Goal: Information Seeking & Learning: Learn about a topic

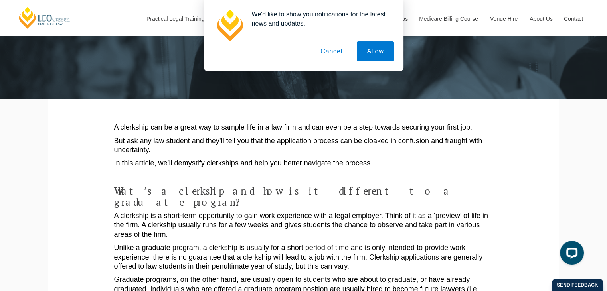
scroll to position [53, 0]
click at [361, 129] on p "A clerkship can be a great way to sample life in a law firm and can even be a s…" at bounding box center [303, 127] width 379 height 9
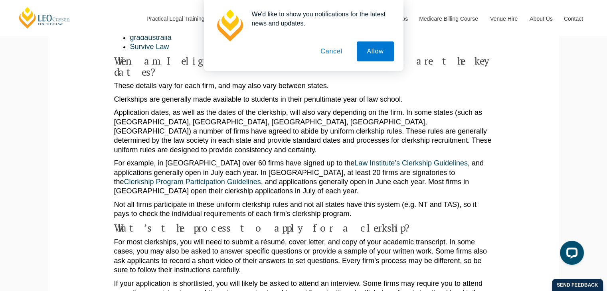
scroll to position [613, 0]
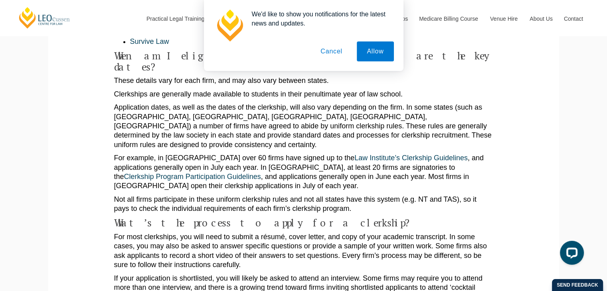
click at [335, 51] on button "Cancel" at bounding box center [331, 51] width 42 height 20
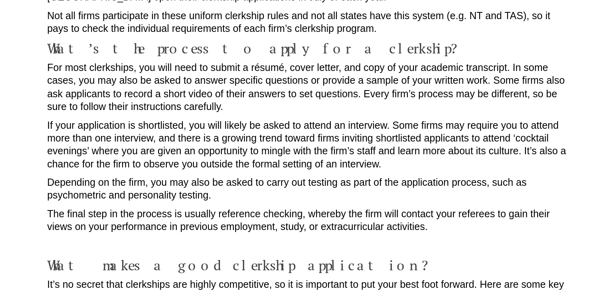
scroll to position [721, 0]
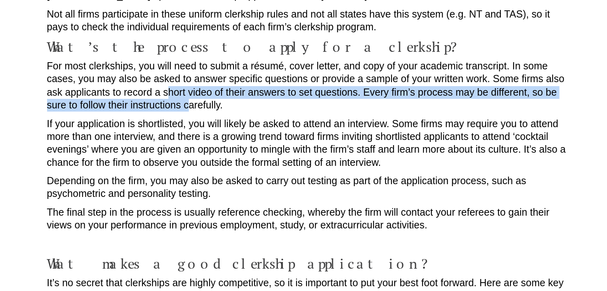
drag, startPoint x: 202, startPoint y: 117, endPoint x: 219, endPoint y: 124, distance: 18.8
click at [219, 124] on p "For most clerkships, you will need to submit a résumé, cover letter, and copy o…" at bounding box center [303, 142] width 379 height 37
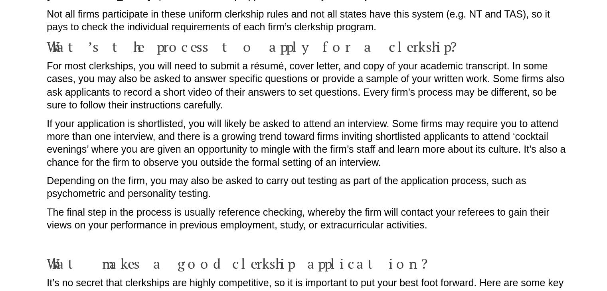
click at [236, 124] on p "For most clerkships, you will need to submit a résumé, cover letter, and copy o…" at bounding box center [303, 142] width 379 height 37
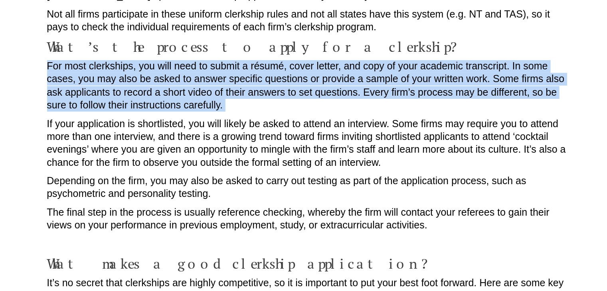
click at [236, 124] on p "For most clerkships, you will need to submit a résumé, cover letter, and copy o…" at bounding box center [303, 142] width 379 height 37
click at [248, 129] on p "For most clerkships, you will need to submit a résumé, cover letter, and copy o…" at bounding box center [303, 142] width 379 height 37
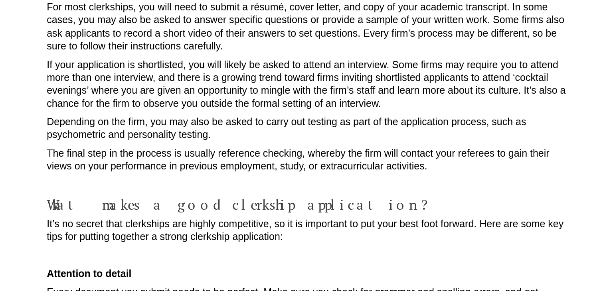
scroll to position [764, 0]
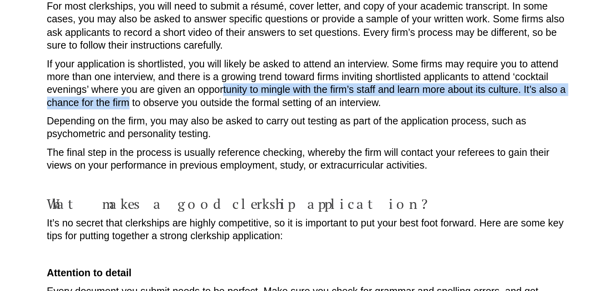
drag, startPoint x: 173, startPoint y: 124, endPoint x: 264, endPoint y: 120, distance: 91.4
click at [264, 123] on p "If your application is shortlisted, you will likely be asked to attend an inter…" at bounding box center [303, 141] width 379 height 37
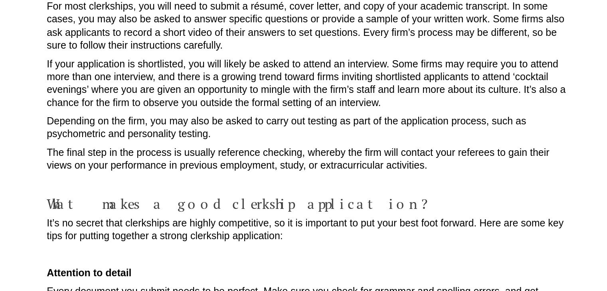
click at [264, 123] on p "If your application is shortlisted, you will likely be asked to attend an inter…" at bounding box center [303, 141] width 379 height 37
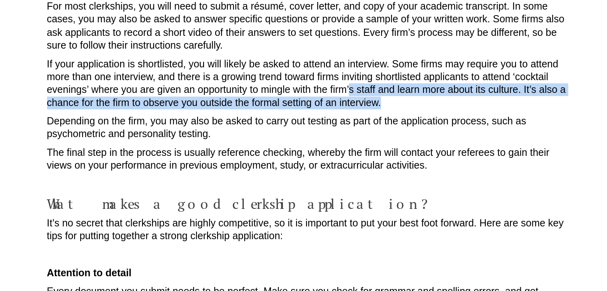
drag, startPoint x: 360, startPoint y: 123, endPoint x: 332, endPoint y: 119, distance: 27.8
click at [332, 123] on p "If your application is shortlisted, you will likely be asked to attend an inter…" at bounding box center [303, 141] width 379 height 37
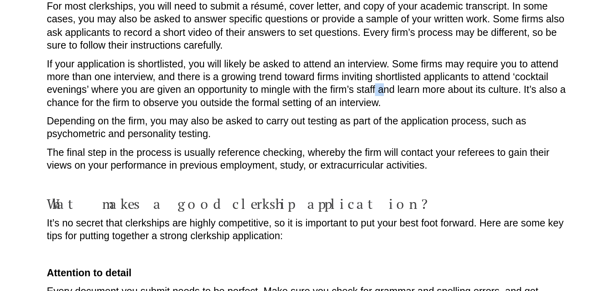
drag, startPoint x: 357, startPoint y: 119, endPoint x: 348, endPoint y: 116, distance: 9.2
click at [348, 123] on p "If your application is shortlisted, you will likely be asked to attend an inter…" at bounding box center [303, 141] width 379 height 37
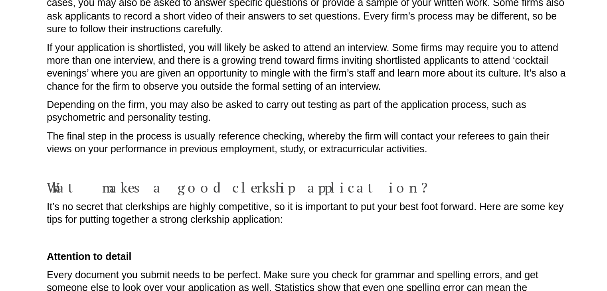
scroll to position [777, 0]
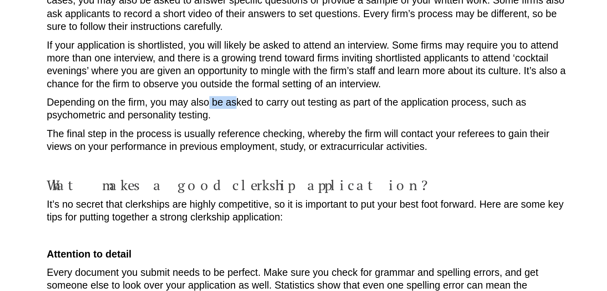
drag, startPoint x: 248, startPoint y: 129, endPoint x: 232, endPoint y: 126, distance: 16.9
click at [232, 150] on p "Depending on the firm, you may also be asked to carry out testing as part of th…" at bounding box center [303, 159] width 379 height 19
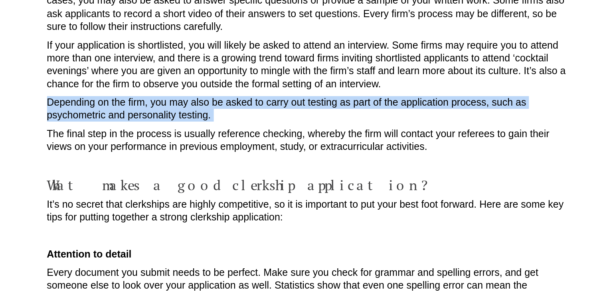
click at [232, 150] on p "Depending on the firm, you may also be asked to carry out testing as part of th…" at bounding box center [303, 159] width 379 height 19
click at [249, 150] on p "Depending on the firm, you may also be asked to carry out testing as part of th…" at bounding box center [303, 159] width 379 height 19
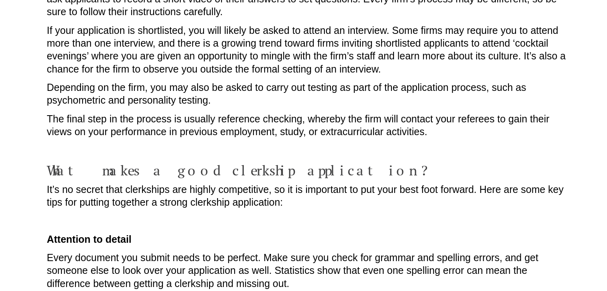
scroll to position [791, 0]
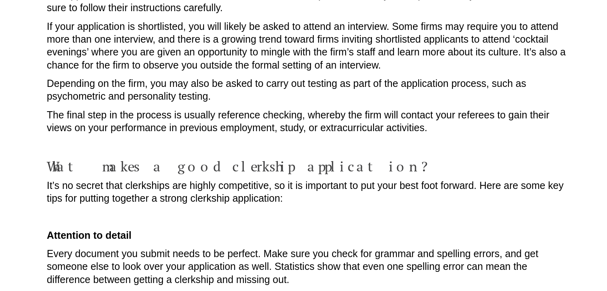
click at [249, 160] on p "The final step in the process is usually reference checking, whereby the firm w…" at bounding box center [303, 169] width 379 height 19
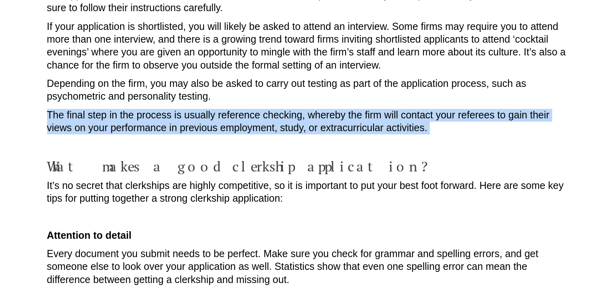
click at [249, 160] on p "The final step in the process is usually reference checking, whereby the firm w…" at bounding box center [303, 169] width 379 height 19
click at [265, 160] on p "The final step in the process is usually reference checking, whereby the firm w…" at bounding box center [303, 169] width 379 height 19
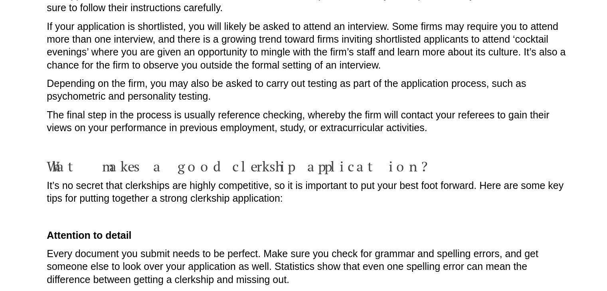
click at [307, 160] on p "The final step in the process is usually reference checking, whereby the firm w…" at bounding box center [303, 169] width 379 height 19
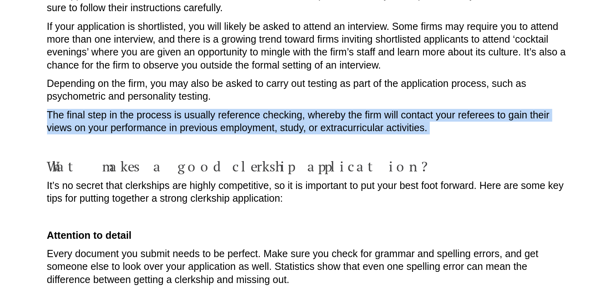
click at [307, 160] on p "The final step in the process is usually reference checking, whereby the firm w…" at bounding box center [303, 169] width 379 height 19
click at [332, 160] on p "The final step in the process is usually reference checking, whereby the firm w…" at bounding box center [303, 169] width 379 height 19
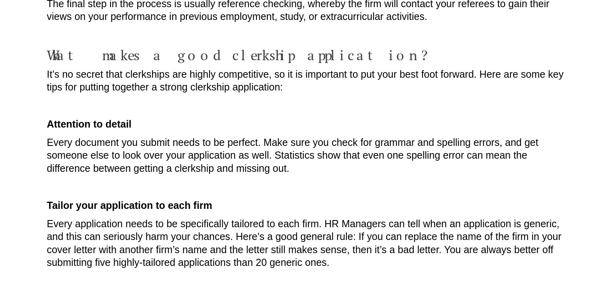
scroll to position [877, 0]
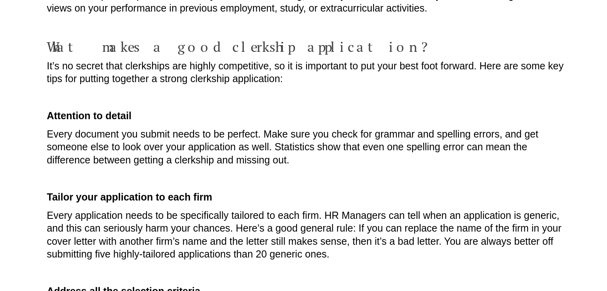
click at [297, 173] on p "Every document you submit needs to be perfect. Make sure you check for grammar …" at bounding box center [303, 187] width 379 height 28
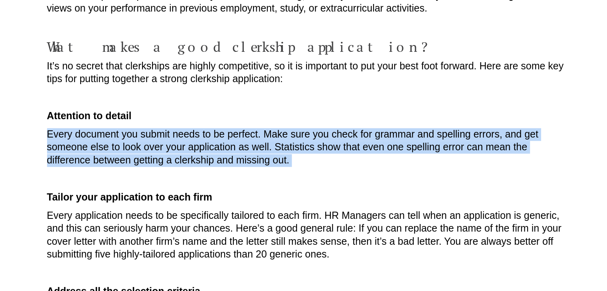
click at [297, 173] on p "Every document you submit needs to be perfect. Make sure you check for grammar …" at bounding box center [303, 187] width 379 height 28
click at [307, 173] on p "Every document you submit needs to be perfect. Make sure you check for grammar …" at bounding box center [303, 187] width 379 height 28
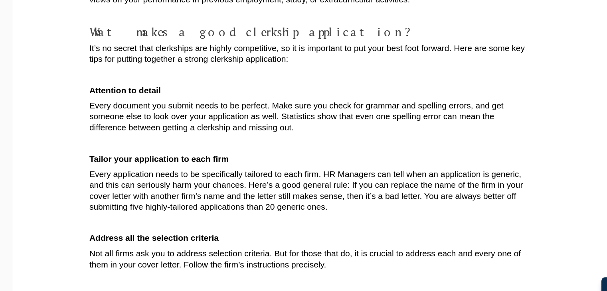
scroll to position [923, 0]
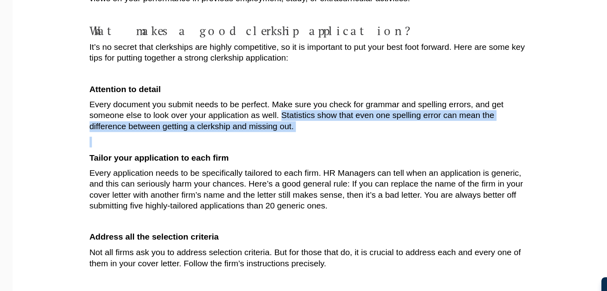
drag, startPoint x: 300, startPoint y: 125, endPoint x: 278, endPoint y: 112, distance: 24.5
click at [278, 127] on p "Every document you submit needs to be perfect. Make sure you check for grammar …" at bounding box center [303, 141] width 379 height 28
drag, startPoint x: 278, startPoint y: 112, endPoint x: 296, endPoint y: 122, distance: 20.2
click at [296, 127] on p "Every document you submit needs to be perfect. Make sure you check for grammar …" at bounding box center [303, 141] width 379 height 28
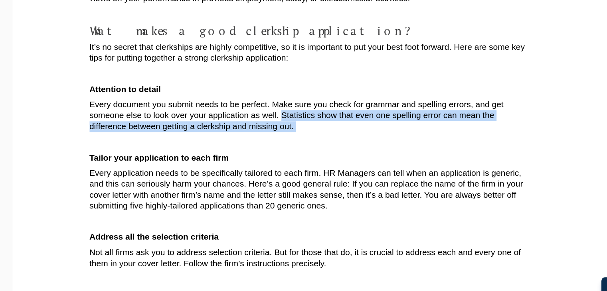
click at [296, 127] on p "Every document you submit needs to be perfect. Make sure you check for grammar …" at bounding box center [303, 141] width 379 height 28
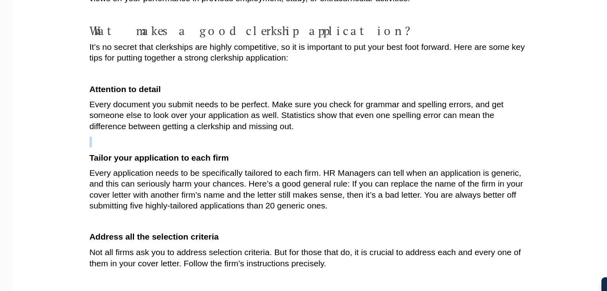
click at [296, 127] on p "Every document you submit needs to be perfect. Make sure you check for grammar …" at bounding box center [303, 141] width 379 height 28
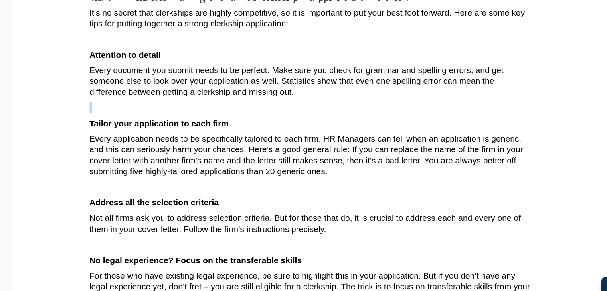
scroll to position [953, 0]
click at [278, 156] on p "Every application needs to be specifically tailored to each firm. HR Managers c…" at bounding box center [303, 174] width 379 height 37
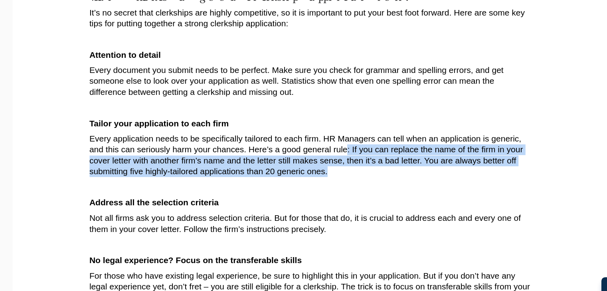
drag, startPoint x: 364, startPoint y: 160, endPoint x: 331, endPoint y: 138, distance: 40.5
click at [331, 156] on p "Every application needs to be specifically tailored to each firm. HR Managers c…" at bounding box center [303, 174] width 379 height 37
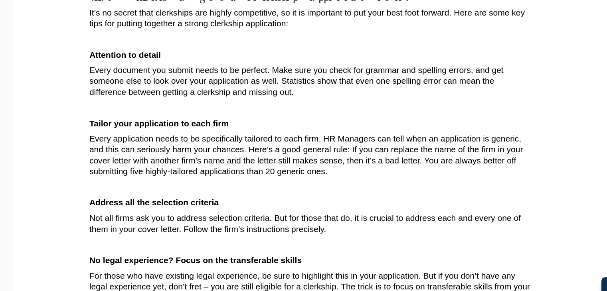
click at [316, 198] on p at bounding box center [303, 202] width 379 height 9
click at [305, 156] on p "Every application needs to be specifically tailored to each firm. HR Managers c…" at bounding box center [303, 174] width 379 height 37
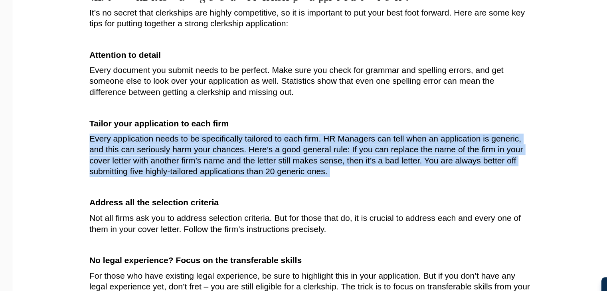
click at [305, 156] on p "Every application needs to be specifically tailored to each firm. HR Managers c…" at bounding box center [303, 174] width 379 height 37
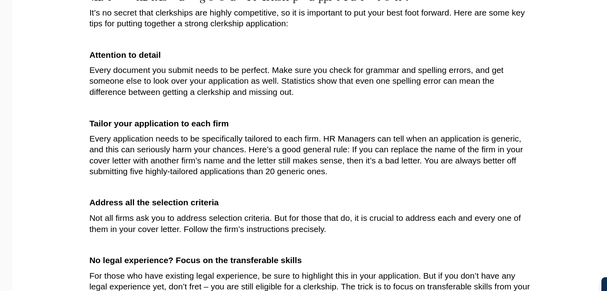
click at [331, 224] on p "Not all firms ask you to address selection criteria. But for those that do, it …" at bounding box center [303, 233] width 379 height 19
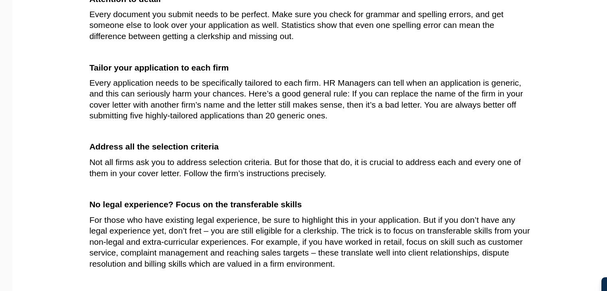
click at [274, 176] on p "Not all firms ask you to address selection criteria. But for those that do, it …" at bounding box center [303, 185] width 379 height 19
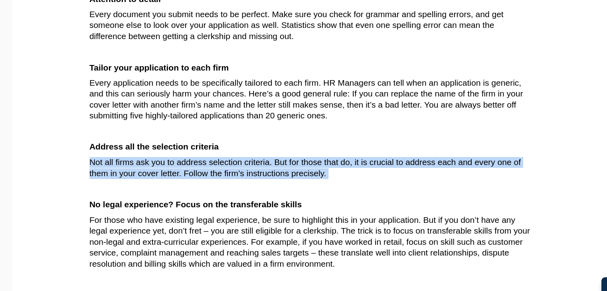
click at [274, 176] on p "Not all firms ask you to address selection criteria. But for those that do, it …" at bounding box center [303, 185] width 379 height 19
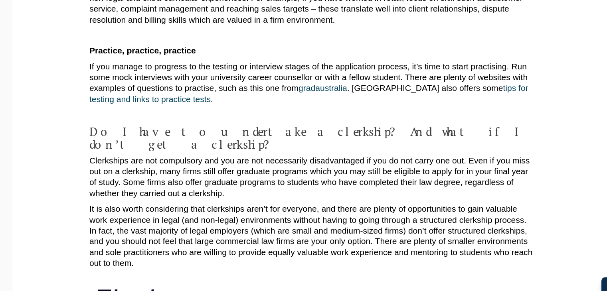
scroll to position [1211, 0]
